Goal: Task Accomplishment & Management: Use online tool/utility

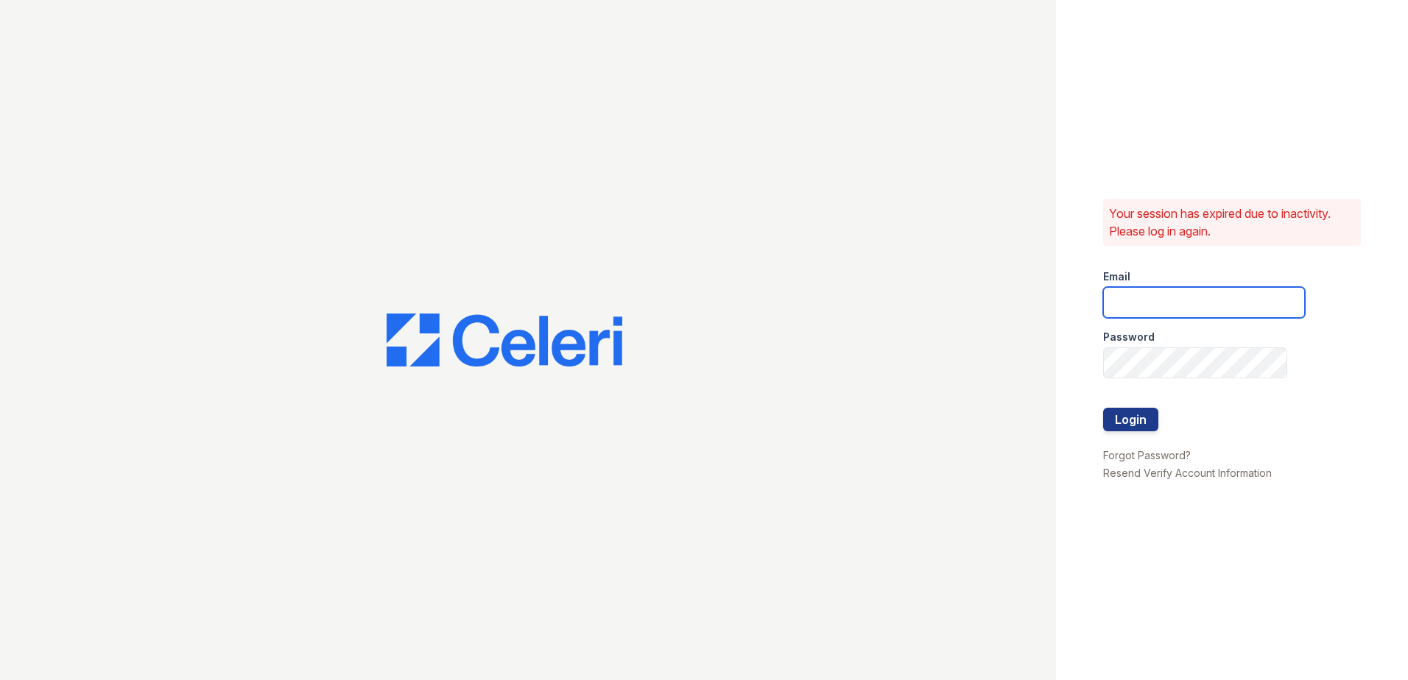
click at [1153, 310] on input "email" at bounding box center [1204, 302] width 202 height 31
type input "renewtowneoaks@trinity-pm.com"
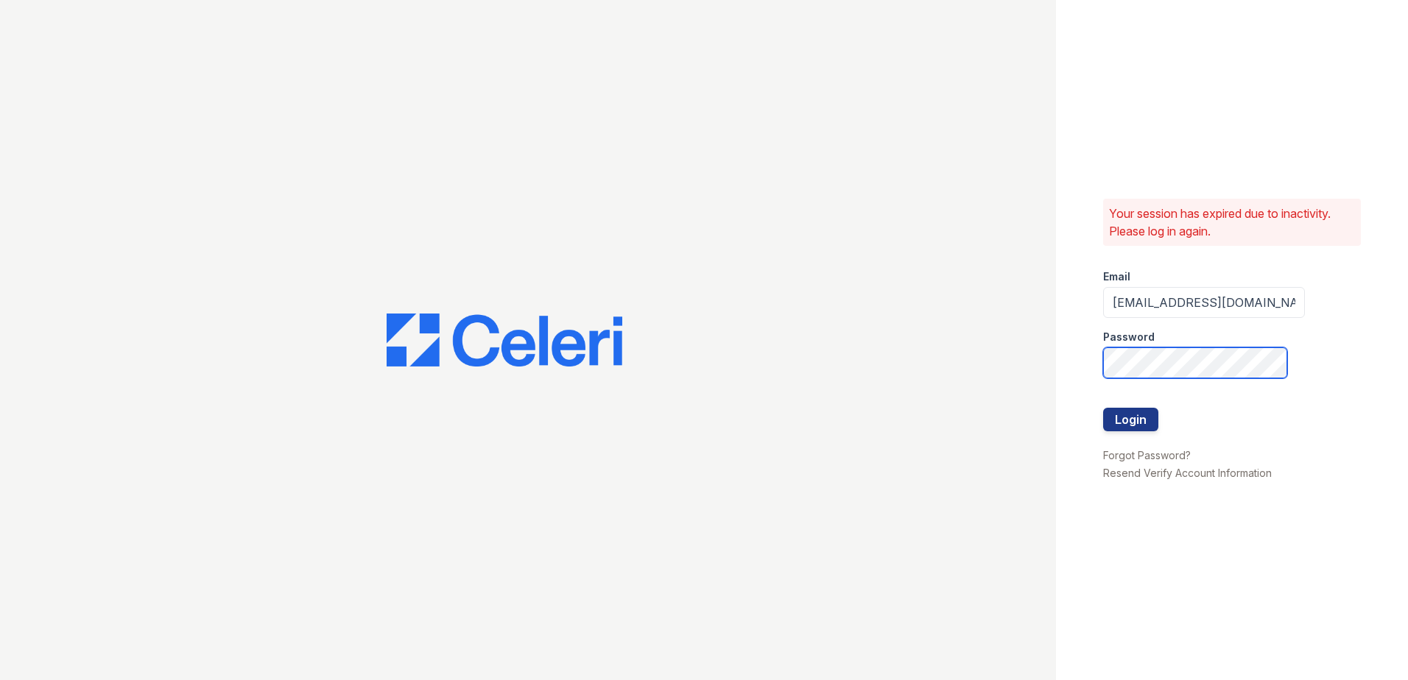
click at [1087, 383] on div "Your session has expired due to inactivity. Please log in again. Email renewtow…" at bounding box center [1232, 340] width 352 height 680
click at [1129, 429] on button "Login" at bounding box center [1130, 420] width 55 height 24
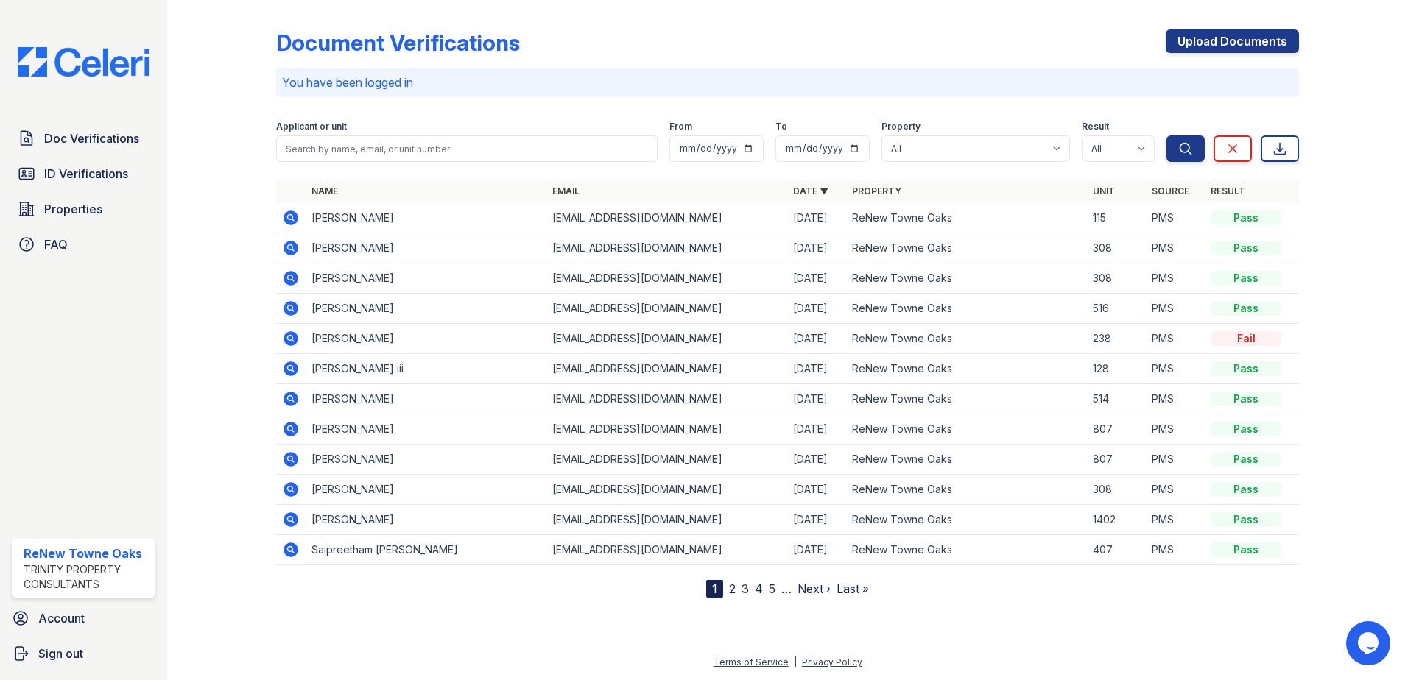
click at [213, 253] on div at bounding box center [233, 302] width 85 height 592
click at [66, 181] on span "ID Verifications" at bounding box center [86, 174] width 84 height 18
